Goal: Task Accomplishment & Management: Manage account settings

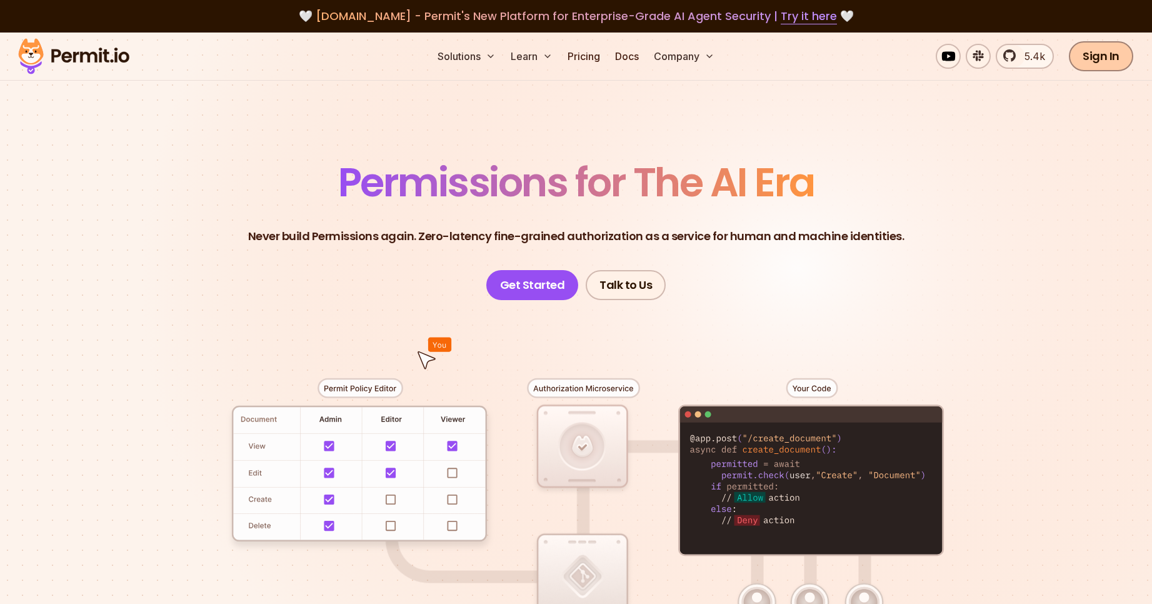
click at [1124, 51] on link "Sign In" at bounding box center [1101, 56] width 64 height 30
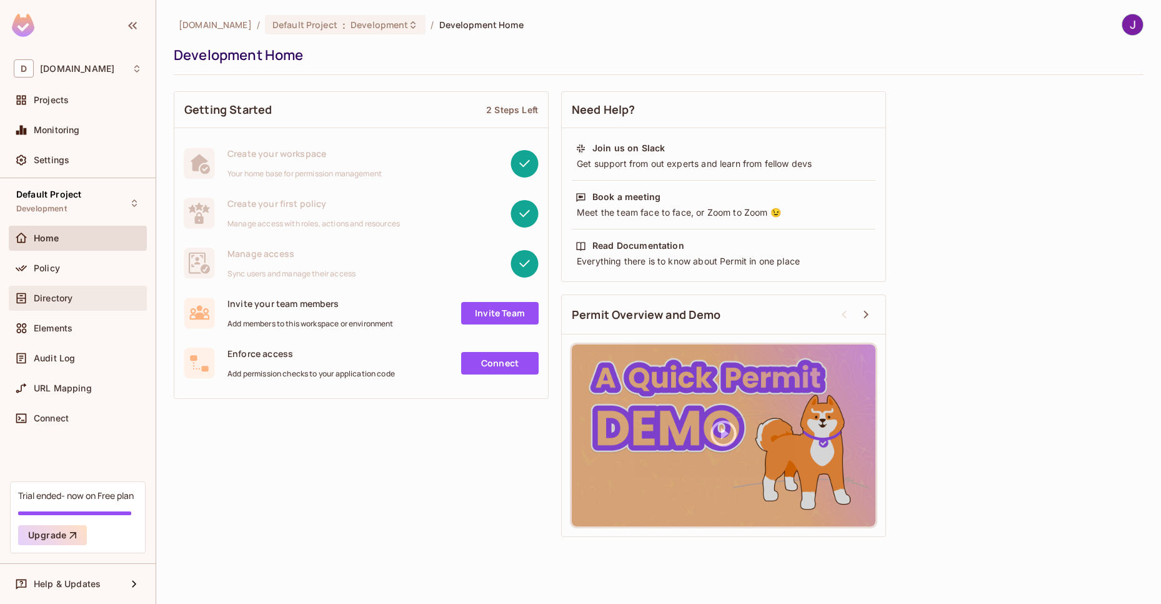
click at [70, 293] on span "Directory" at bounding box center [53, 298] width 39 height 10
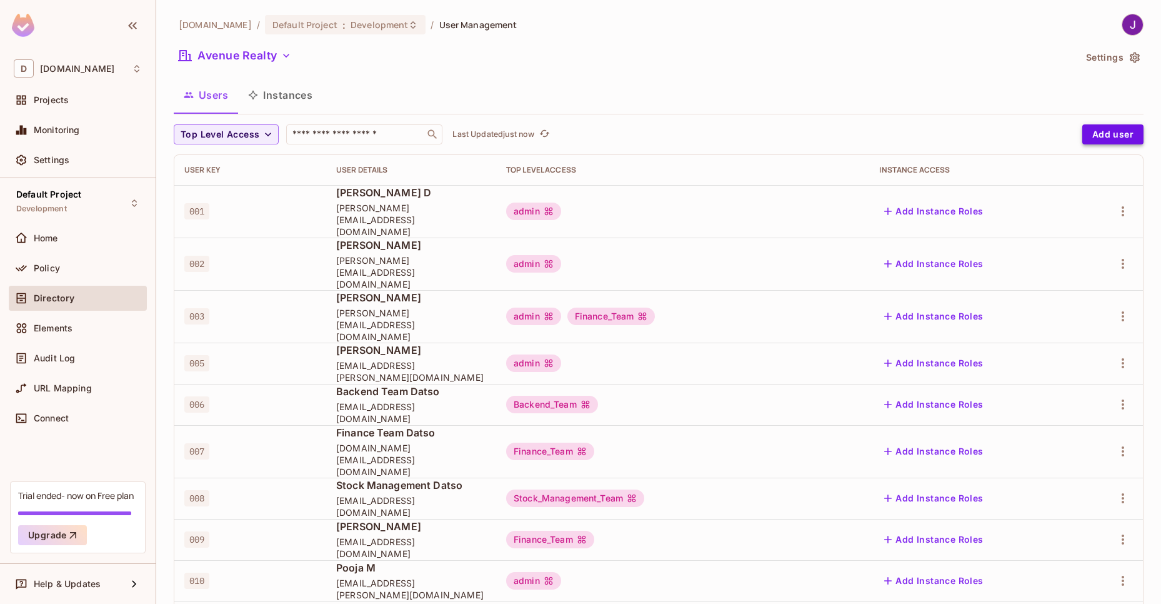
click at [1120, 142] on button "Add user" at bounding box center [1112, 134] width 61 height 20
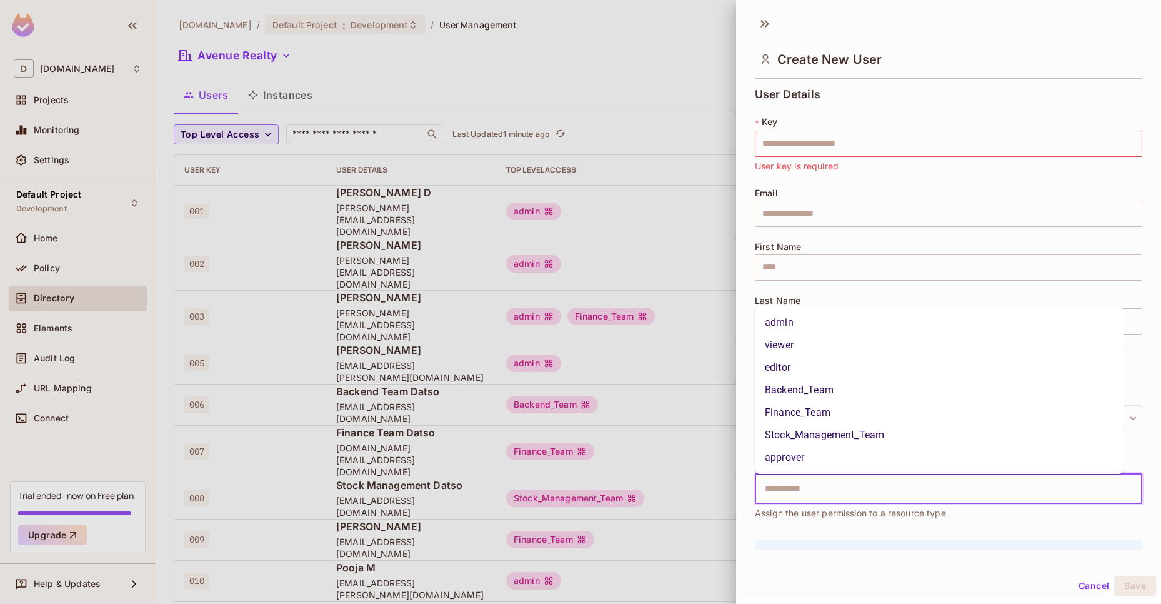
click at [832, 487] on input "text" at bounding box center [937, 488] width 361 height 25
